Goal: Check status: Check status

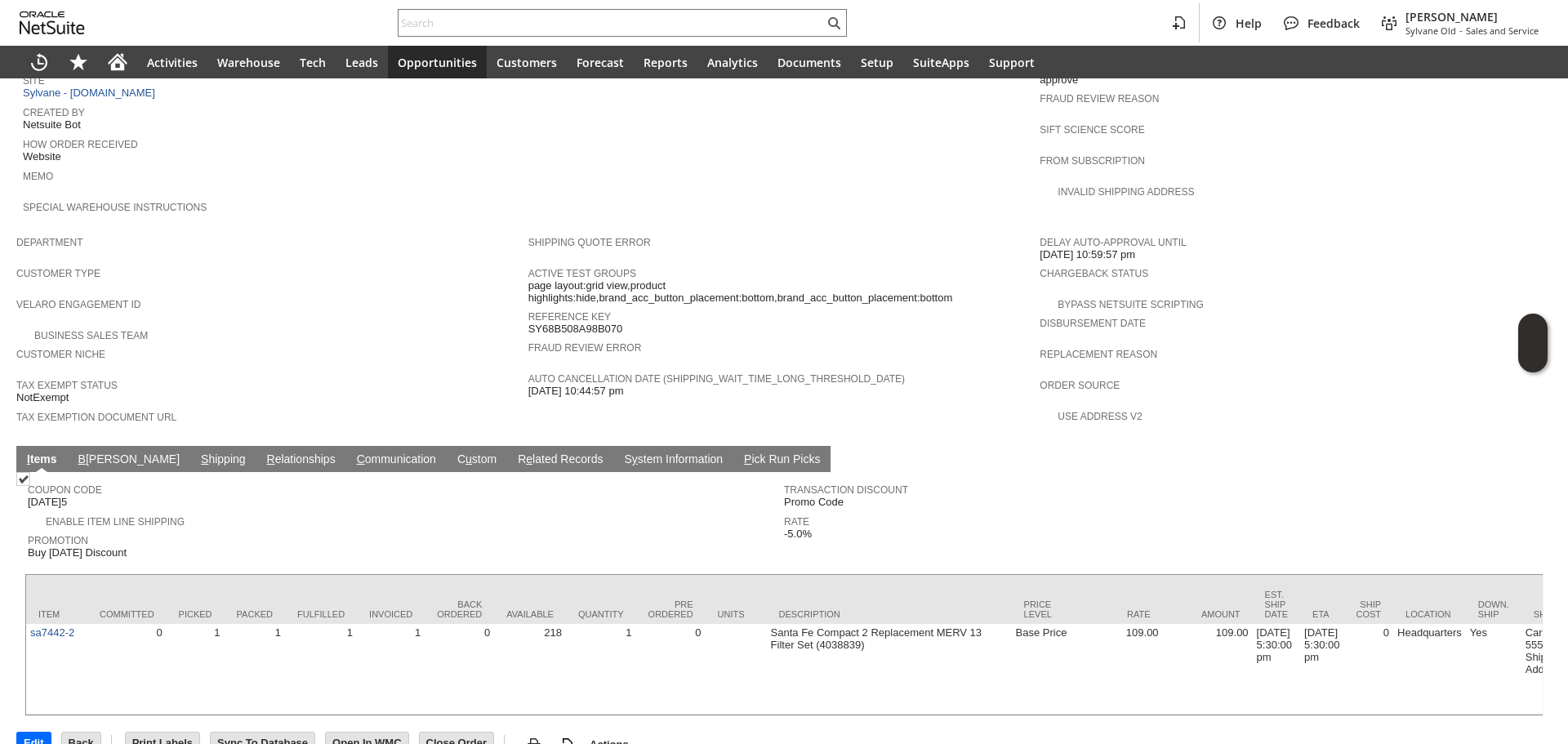
scroll to position [792, 0]
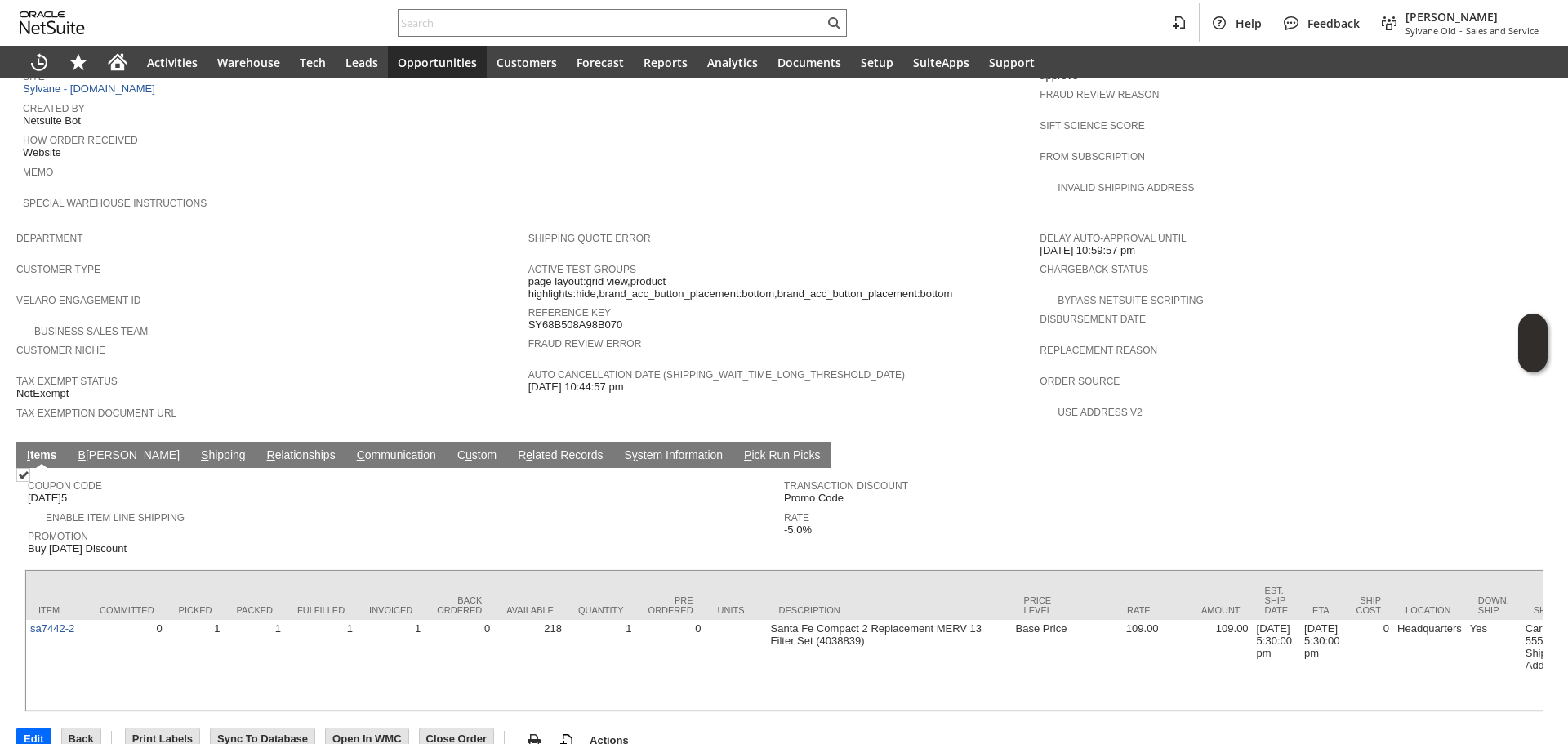
click at [197, 448] on link "S hipping" at bounding box center [224, 456] width 53 height 16
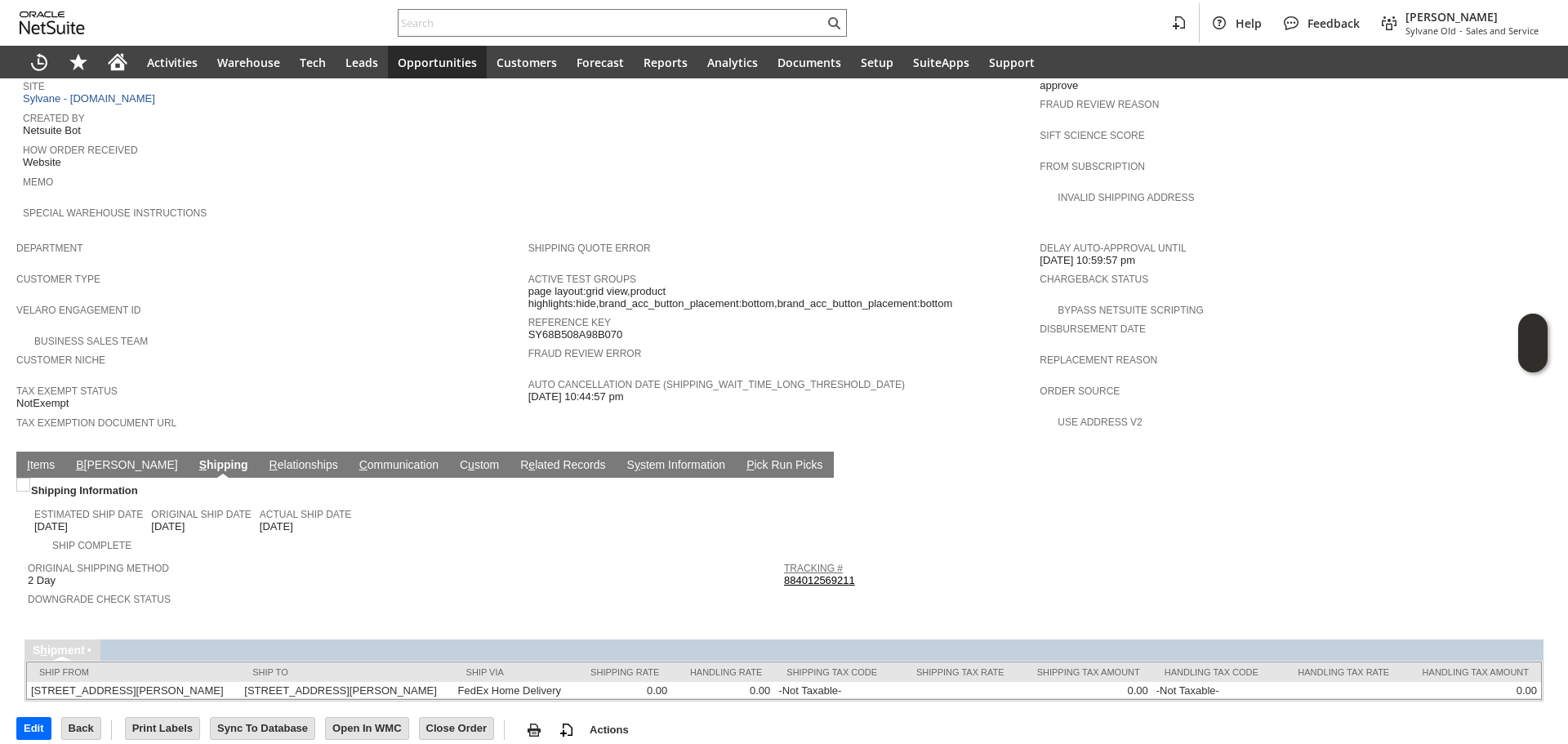
click at [826, 563] on link "Tracking #" at bounding box center [813, 569] width 59 height 12
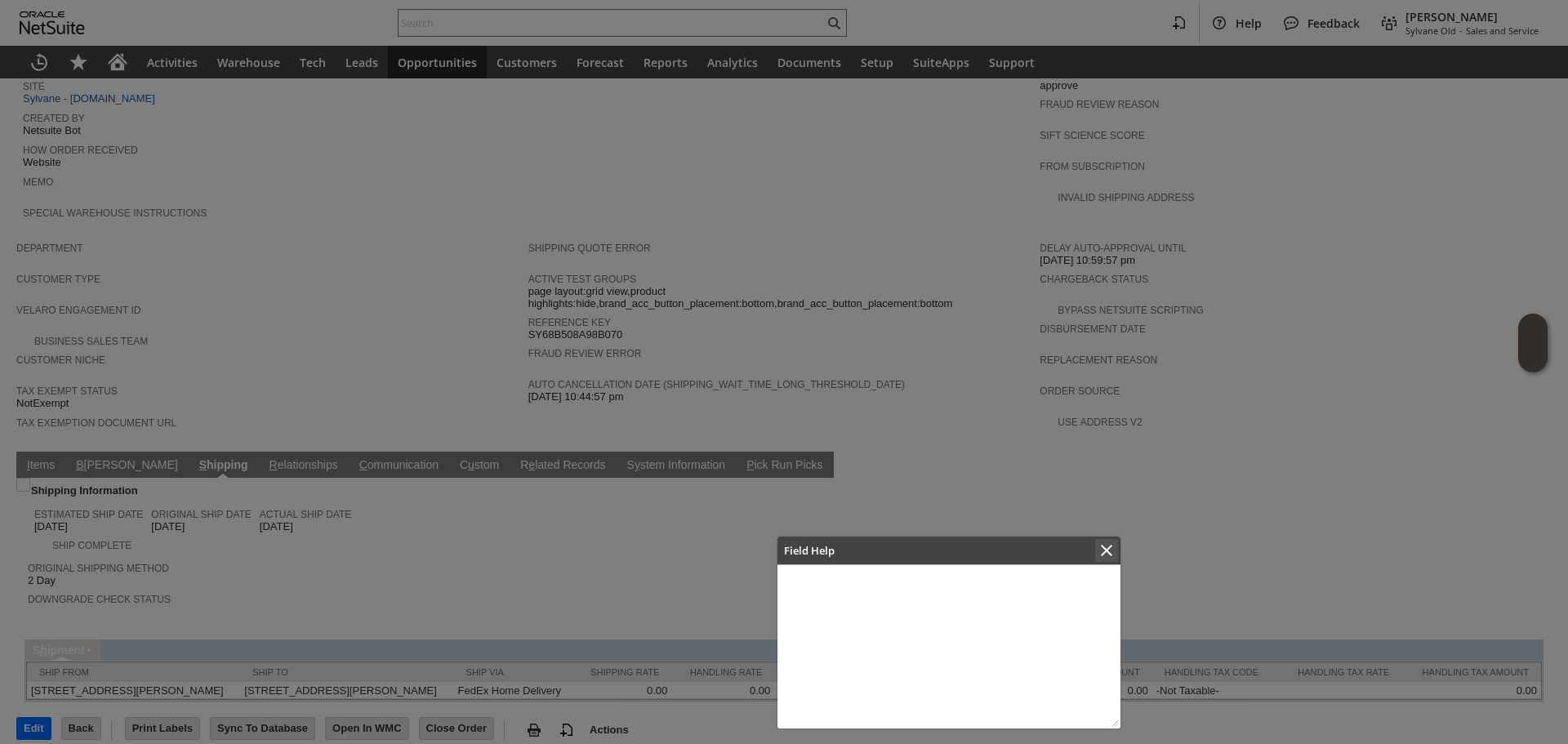
click at [1098, 559] on icon "Close" at bounding box center [1106, 550] width 20 height 20
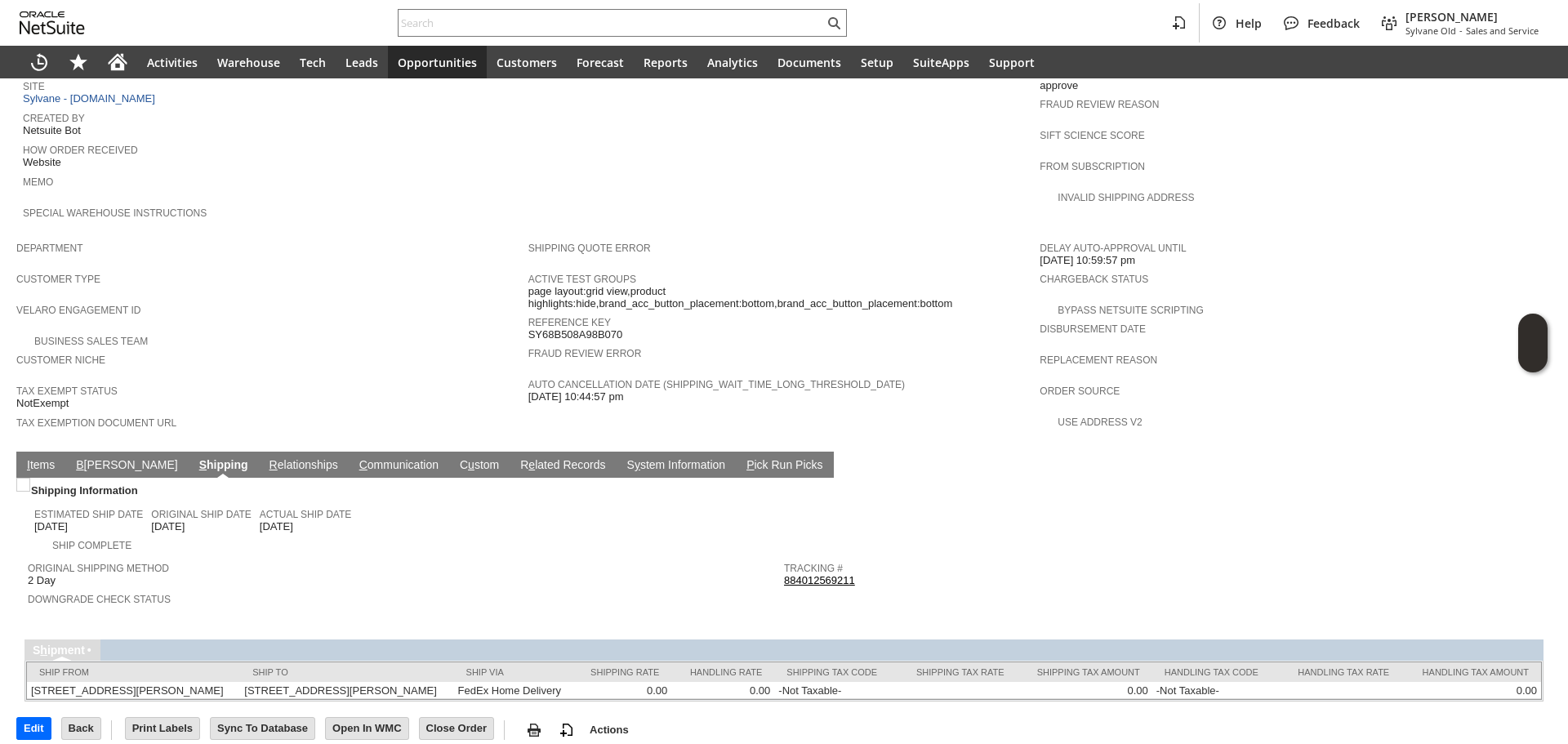
click at [837, 573] on link "884012569211" at bounding box center [819, 579] width 71 height 12
drag, startPoint x: 44, startPoint y: 427, endPoint x: 54, endPoint y: 432, distance: 11.2
click at [43, 458] on link "I tems" at bounding box center [40, 466] width 36 height 16
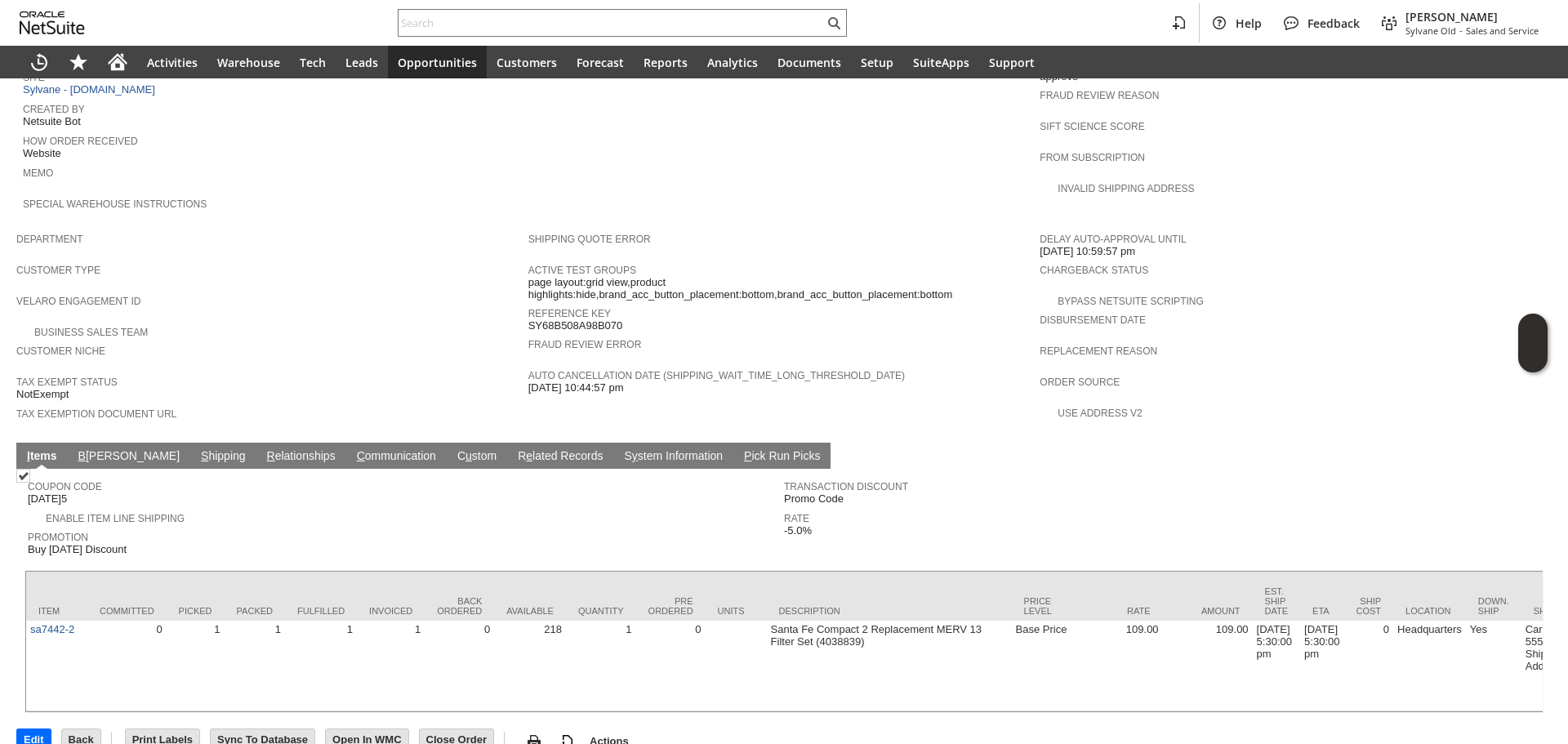
scroll to position [792, 0]
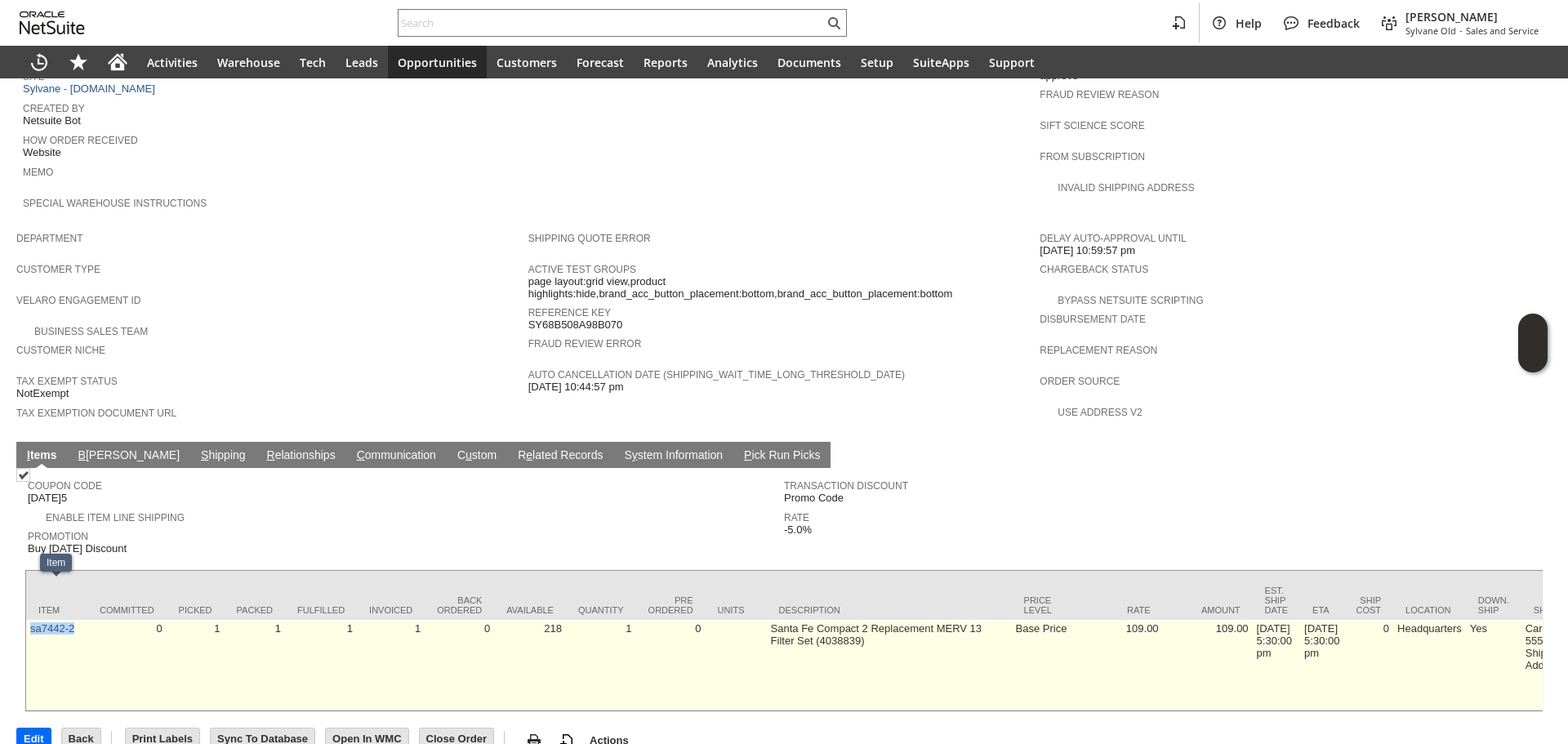
copy link "sa7442-2"
drag, startPoint x: 77, startPoint y: 603, endPoint x: 31, endPoint y: 598, distance: 46.3
click at [31, 620] on td "sa7442-2" at bounding box center [57, 665] width 61 height 90
click at [779, 620] on td "Santa Fe Compact 2 Replacement MERV 13 Filter Set (4038839)" at bounding box center [889, 665] width 245 height 90
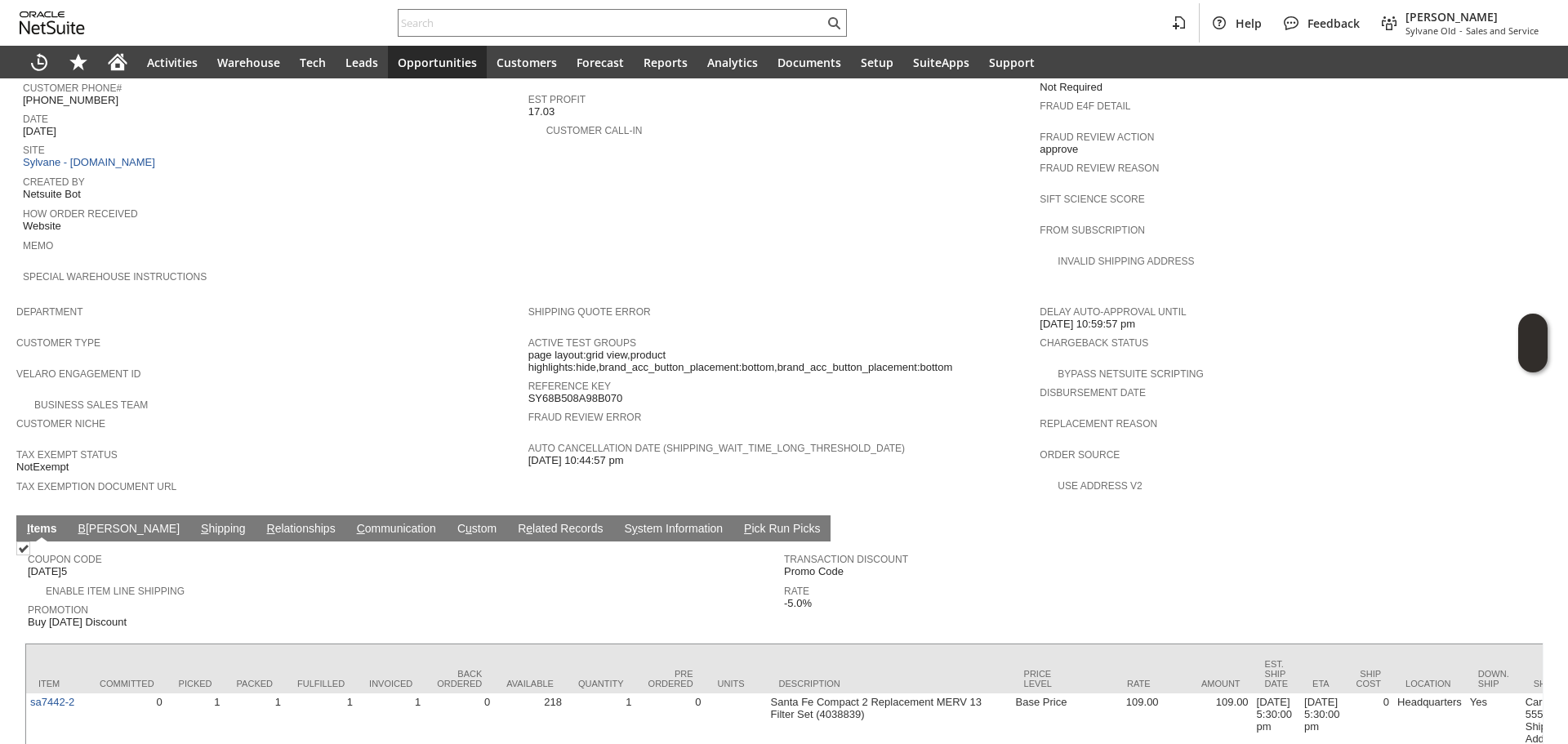
scroll to position [466, 0]
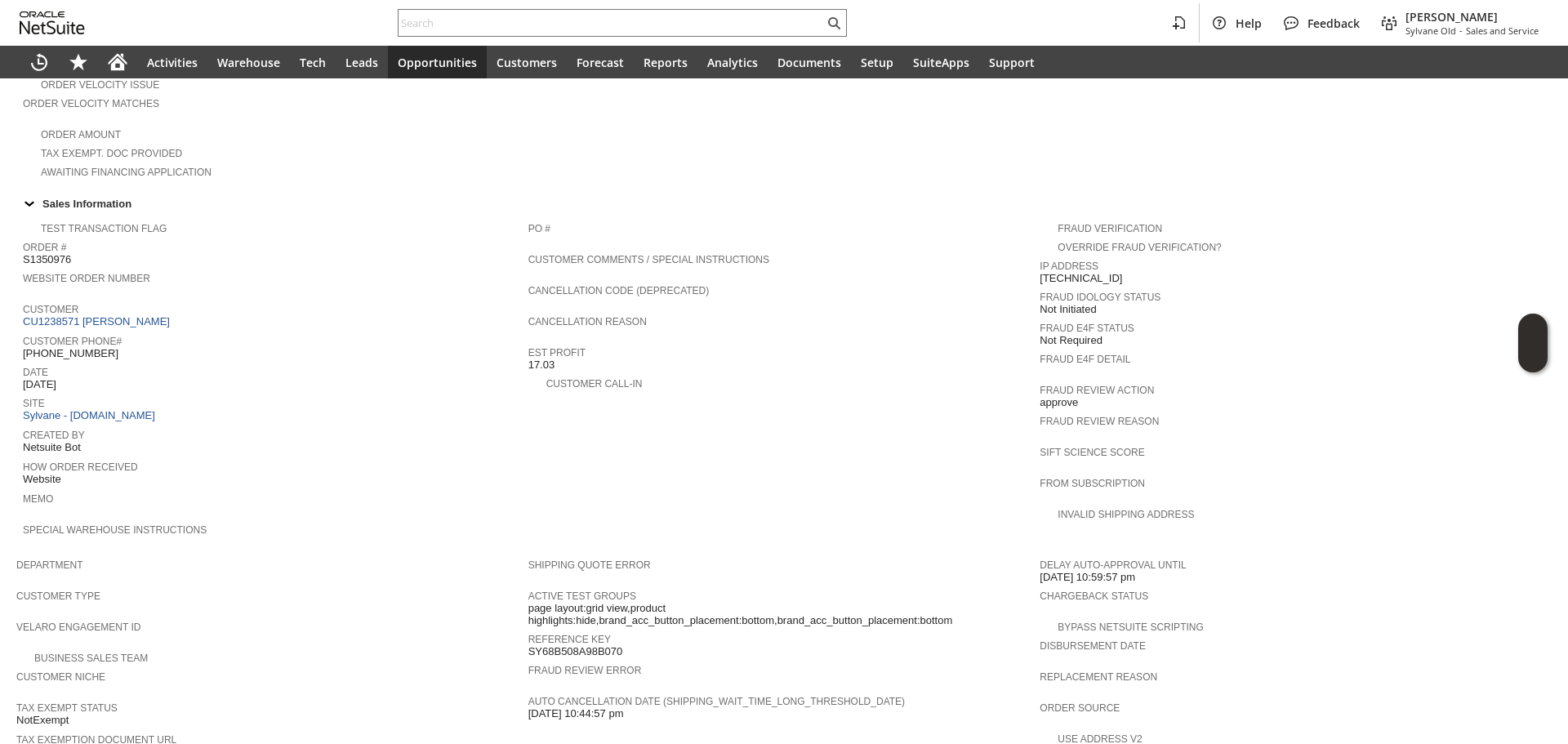
click at [124, 299] on span "Customer" at bounding box center [271, 307] width 497 height 17
click at [116, 315] on link "CU1238571 David L Sipple" at bounding box center [98, 321] width 151 height 12
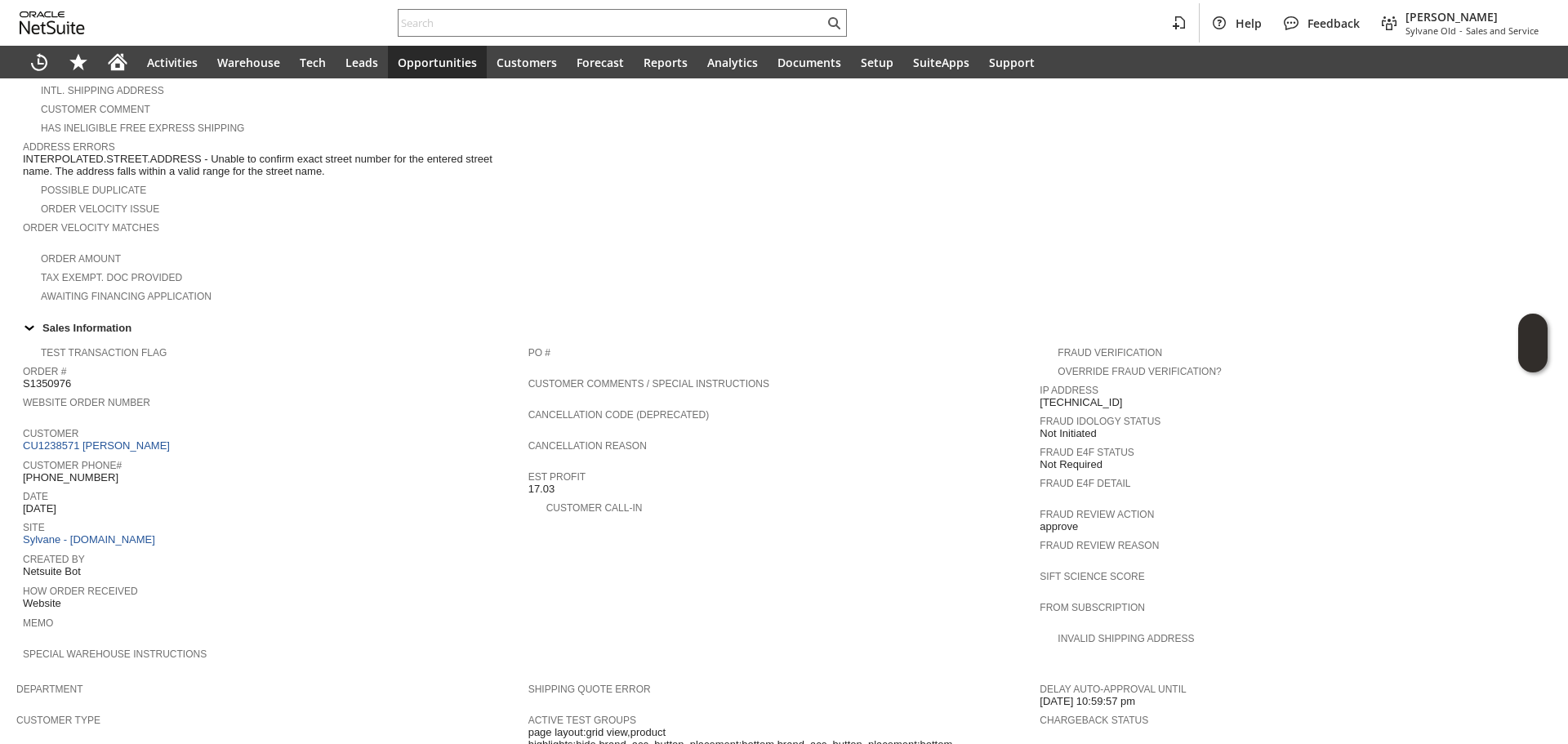
scroll to position [383, 0]
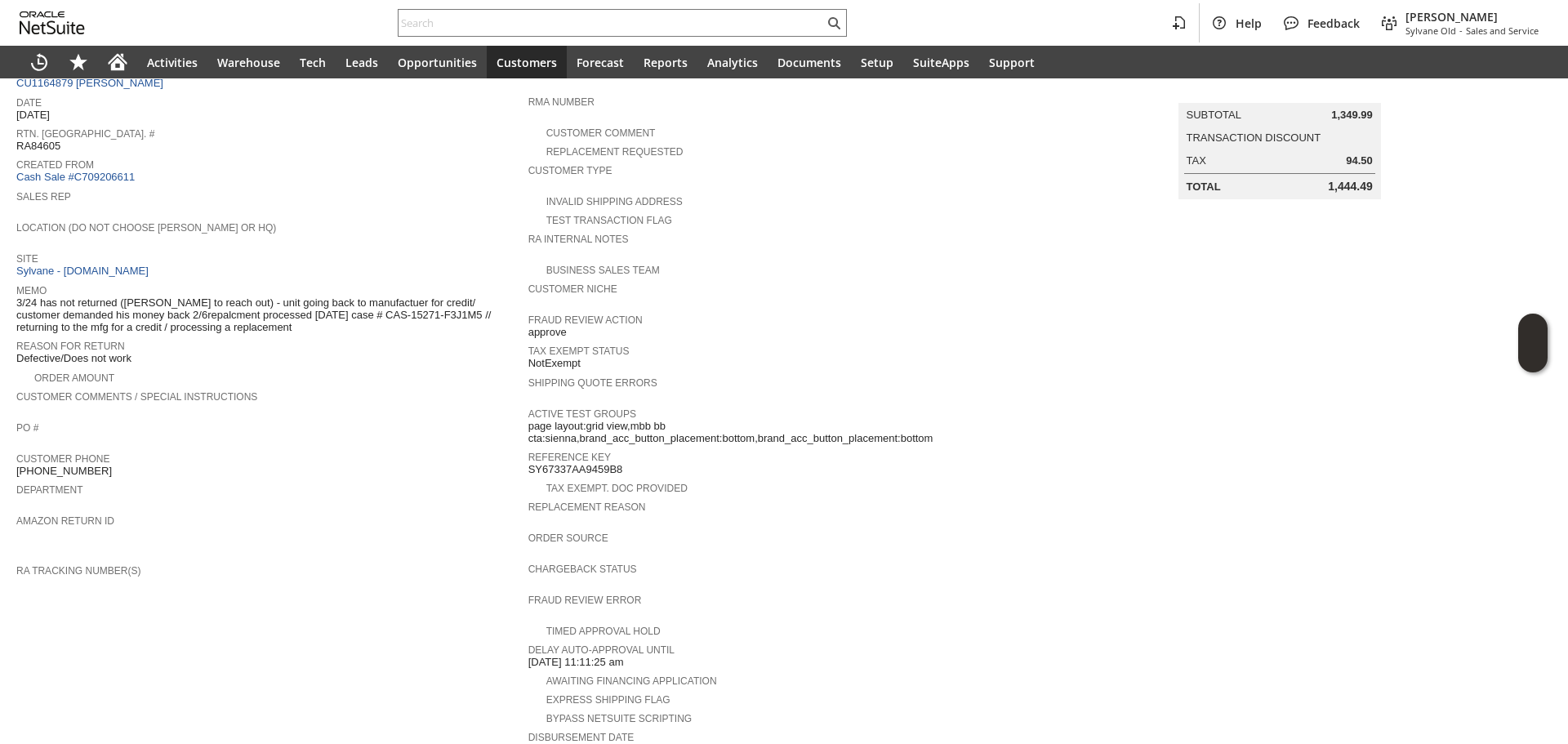
scroll to position [81, 0]
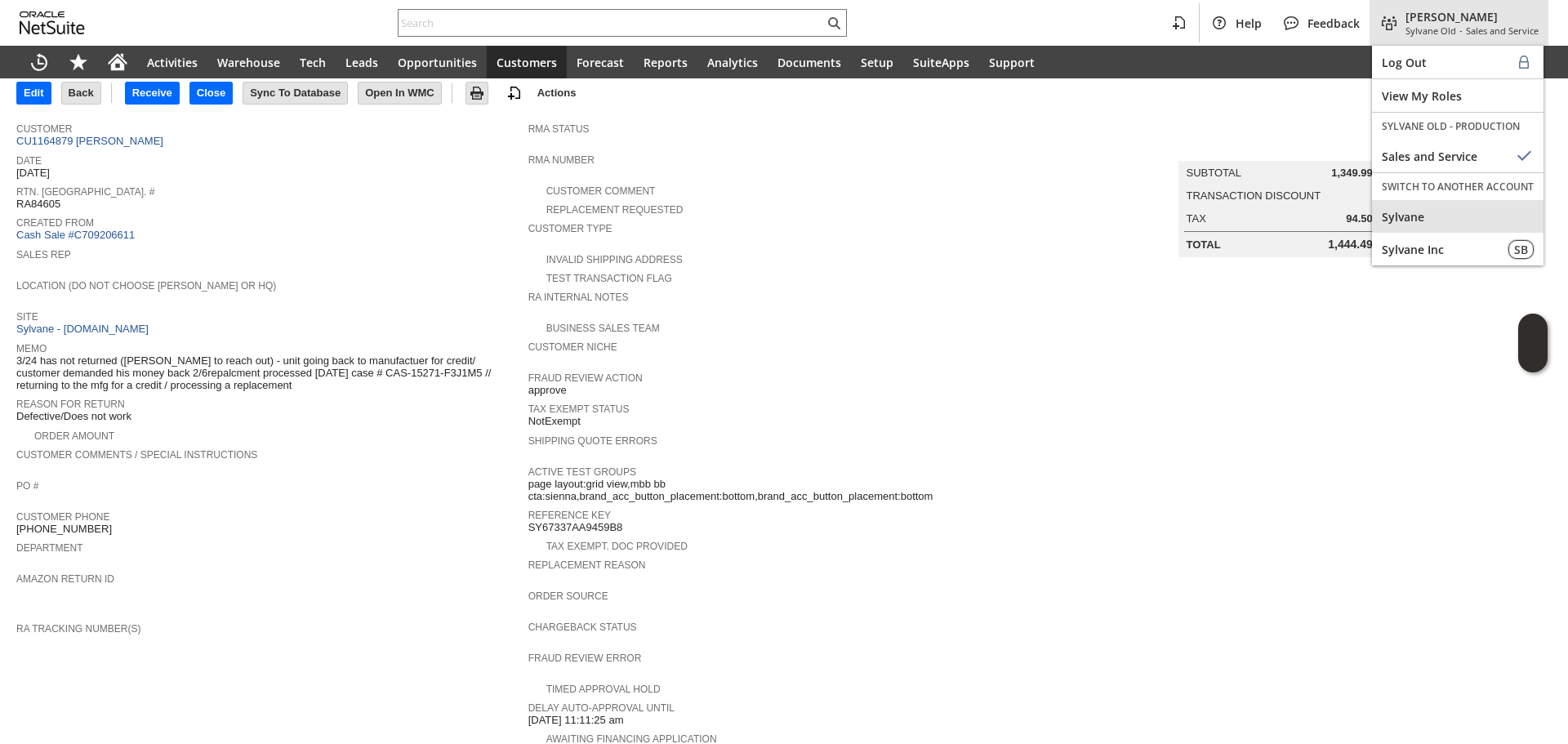
click at [1437, 213] on span "Sylvane" at bounding box center [1457, 217] width 152 height 16
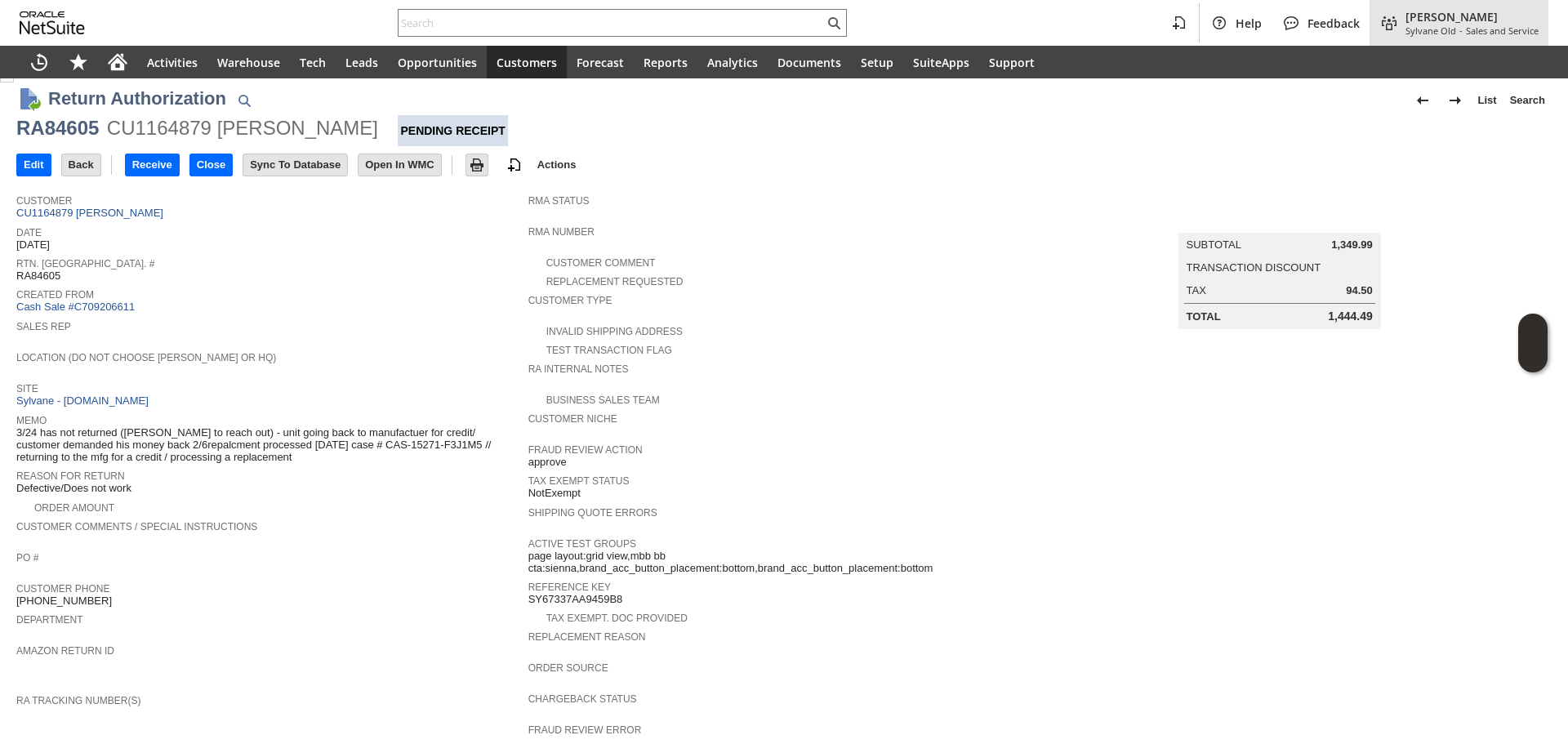
scroll to position [0, 0]
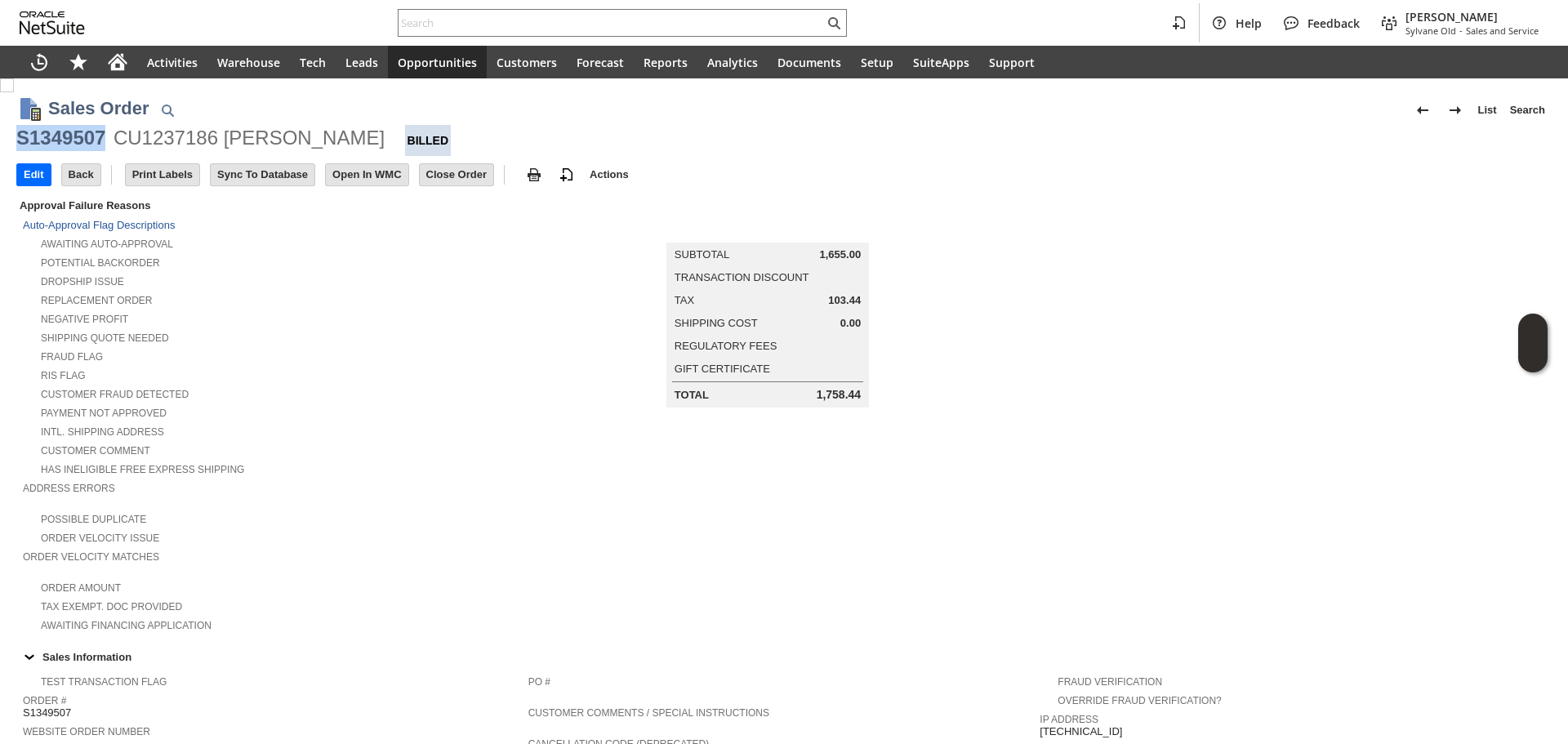
drag, startPoint x: 108, startPoint y: 144, endPoint x: 27, endPoint y: 147, distance: 81.1
click at [17, 147] on div "S1349507 CU1237186 [PERSON_NAME] Billed" at bounding box center [784, 140] width 1536 height 31
copy div "S1349507"
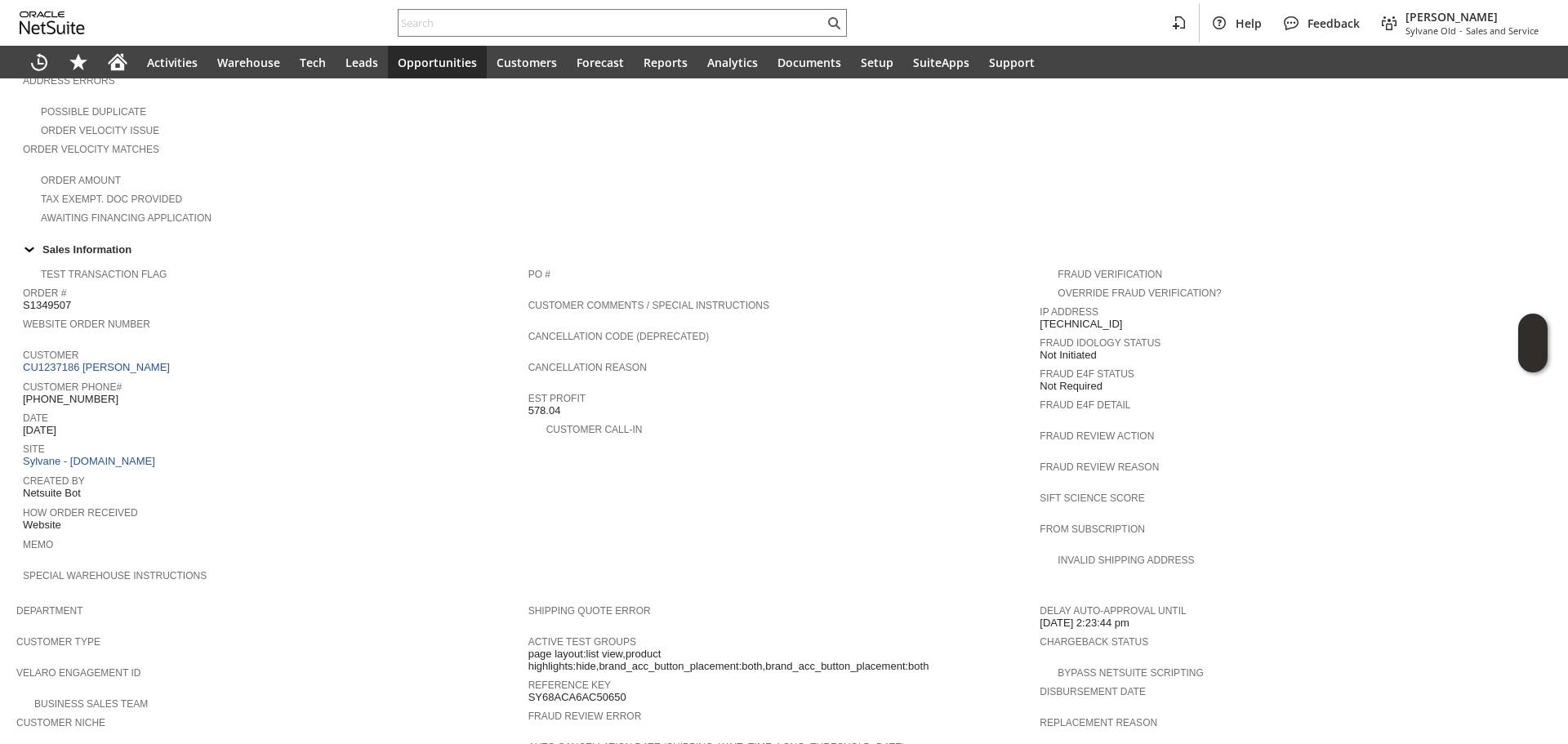
scroll to position [408, 0]
click at [531, 403] on span "578.04" at bounding box center [544, 409] width 32 height 13
copy tbody "578.04"
